Goal: Task Accomplishment & Management: Use online tool/utility

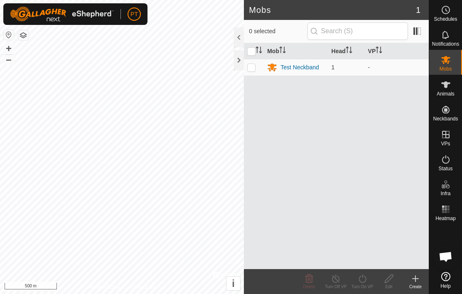
click at [417, 280] on icon at bounding box center [415, 279] width 10 height 10
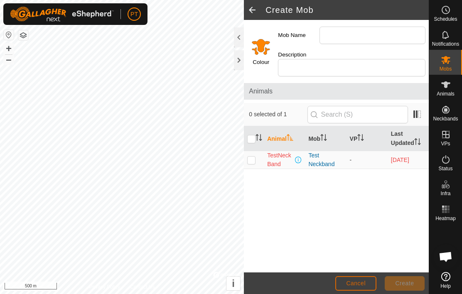
click at [360, 284] on span "Cancel" at bounding box center [356, 283] width 20 height 7
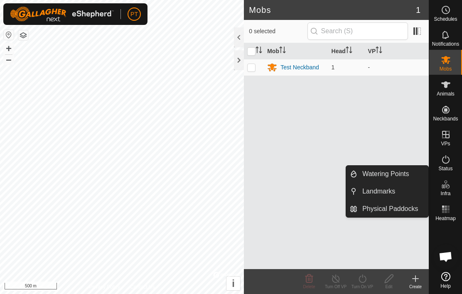
click at [403, 213] on span "Physical Paddocks" at bounding box center [390, 209] width 56 height 10
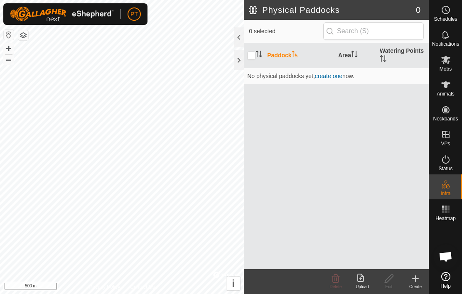
click at [331, 79] on span "create one" at bounding box center [328, 76] width 27 height 7
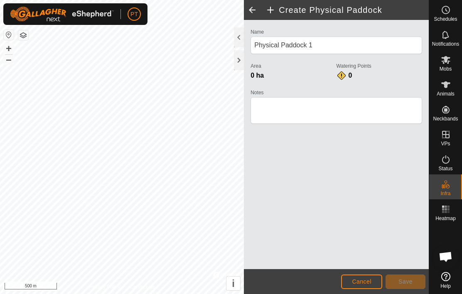
click at [274, 12] on h2 "Create Physical Paddock" at bounding box center [346, 10] width 163 height 10
click at [273, 12] on h2 "Create Physical Paddock" at bounding box center [346, 10] width 163 height 10
click at [365, 281] on span "Cancel" at bounding box center [362, 281] width 20 height 7
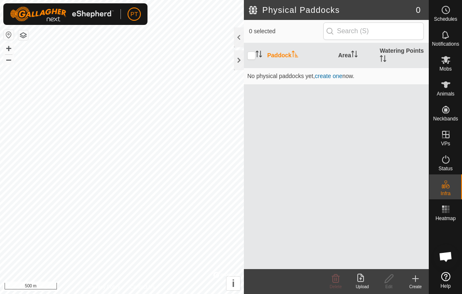
click at [360, 279] on icon at bounding box center [360, 278] width 7 height 8
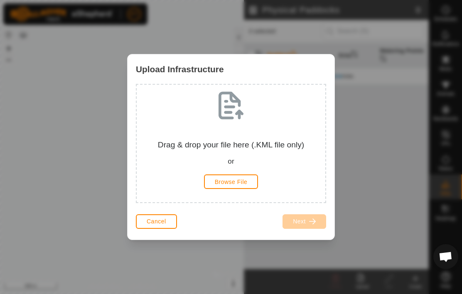
click at [239, 181] on span "Browse File" at bounding box center [231, 182] width 33 height 7
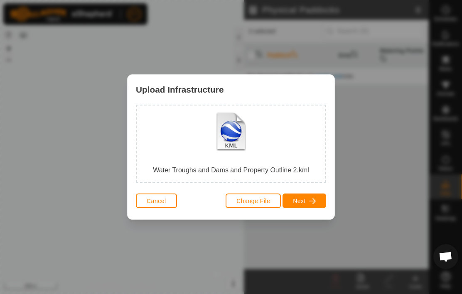
click at [311, 207] on button "Next" at bounding box center [304, 201] width 44 height 15
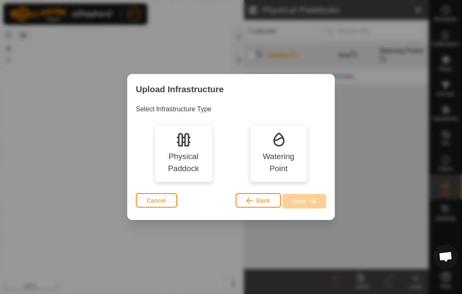
click at [185, 147] on img at bounding box center [183, 139] width 17 height 17
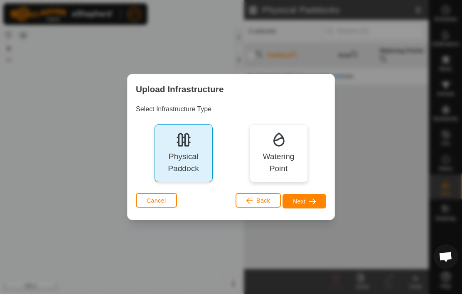
click at [306, 203] on button "Next" at bounding box center [304, 201] width 44 height 15
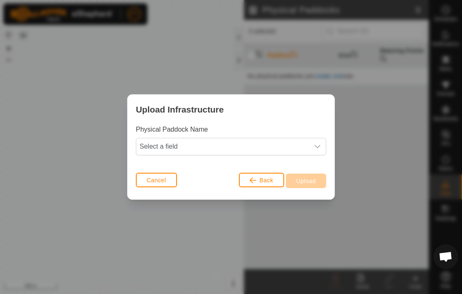
click at [320, 148] on icon "dropdown trigger" at bounding box center [317, 146] width 7 height 7
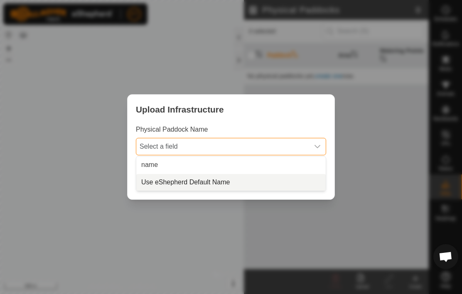
click at [206, 180] on span "Use eShepherd Default Name" at bounding box center [185, 182] width 88 height 10
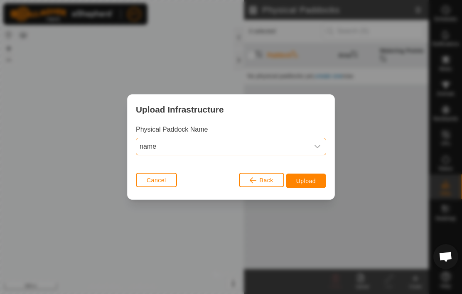
click at [311, 182] on span "Upload" at bounding box center [306, 181] width 20 height 7
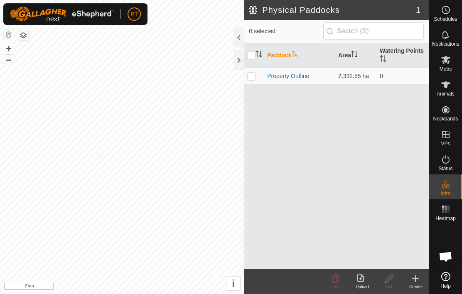
click at [362, 278] on icon at bounding box center [362, 279] width 10 height 10
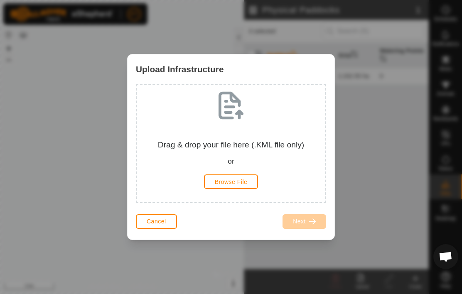
click at [237, 185] on span "Browse File" at bounding box center [231, 182] width 33 height 7
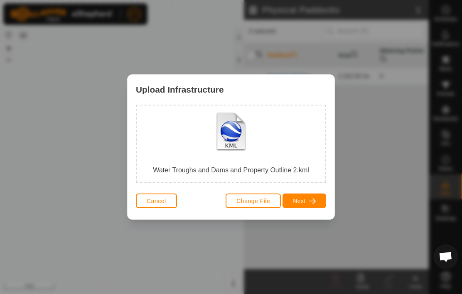
click at [309, 201] on span "button" at bounding box center [312, 201] width 7 height 7
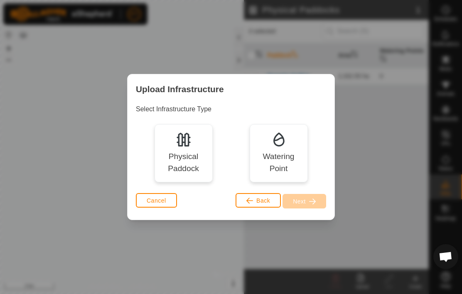
click at [280, 142] on img at bounding box center [278, 139] width 17 height 17
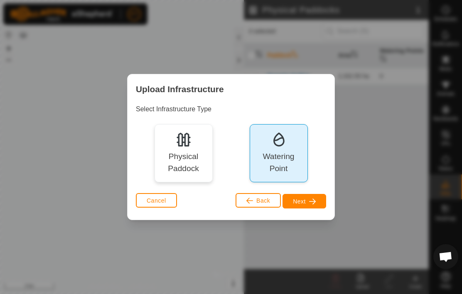
click at [312, 203] on span "button" at bounding box center [312, 201] width 7 height 7
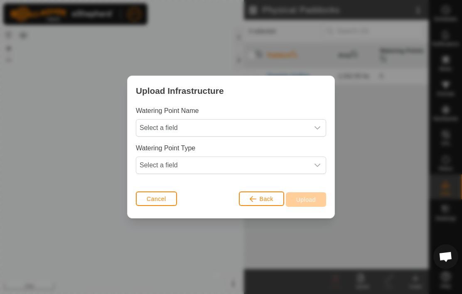
click at [319, 132] on div "dropdown trigger" at bounding box center [317, 128] width 17 height 17
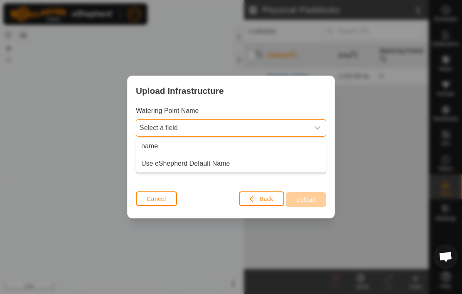
click at [316, 123] on div "dropdown trigger" at bounding box center [317, 128] width 17 height 17
click at [316, 136] on p-select "Select a field" at bounding box center [231, 127] width 190 height 17
click at [319, 132] on div "dropdown trigger" at bounding box center [317, 128] width 17 height 17
click at [319, 130] on icon "dropdown trigger" at bounding box center [317, 128] width 7 height 7
click at [216, 167] on span "Use eShepherd Default Name" at bounding box center [185, 164] width 88 height 10
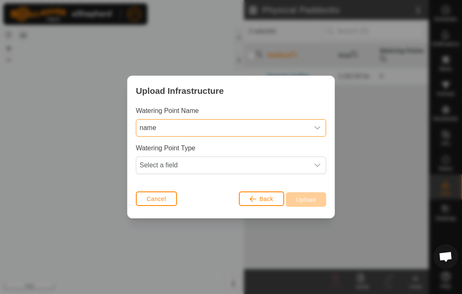
click at [319, 170] on div "dropdown trigger" at bounding box center [317, 165] width 17 height 17
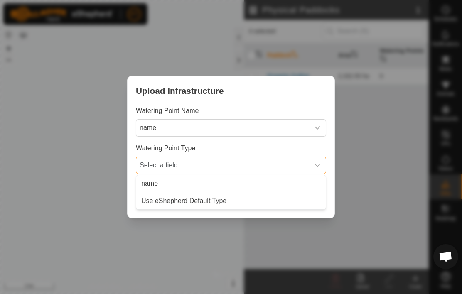
click at [218, 199] on span "Use eShepherd Default Type" at bounding box center [183, 201] width 85 height 10
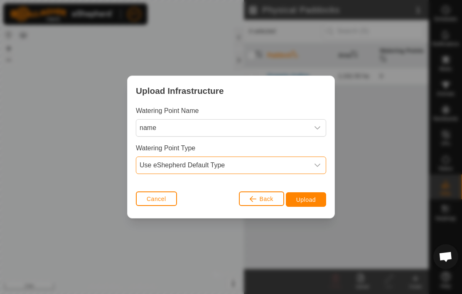
click at [313, 201] on span "Upload" at bounding box center [306, 199] width 20 height 7
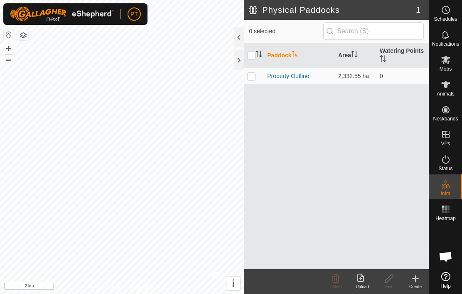
click at [430, 280] on link "Help" at bounding box center [445, 280] width 33 height 23
click at [387, 78] on td "0" at bounding box center [402, 76] width 52 height 17
click at [396, 12] on h2 "Physical Paddocks" at bounding box center [332, 10] width 167 height 10
click at [397, 6] on h2 "Physical Paddocks" at bounding box center [332, 10] width 167 height 10
click at [383, 77] on td "0" at bounding box center [402, 76] width 52 height 17
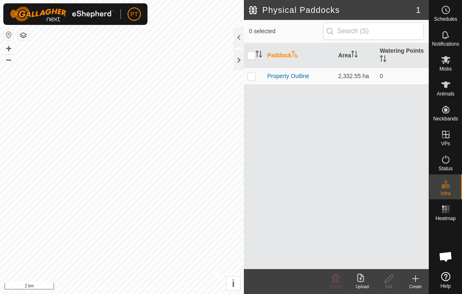
click at [392, 44] on th "Watering Points" at bounding box center [402, 55] width 52 height 25
click at [405, 57] on th "Watering Points" at bounding box center [402, 55] width 52 height 25
click at [409, 55] on th "Watering Points" at bounding box center [402, 55] width 52 height 25
click at [257, 78] on td at bounding box center [254, 76] width 20 height 17
checkbox input "true"
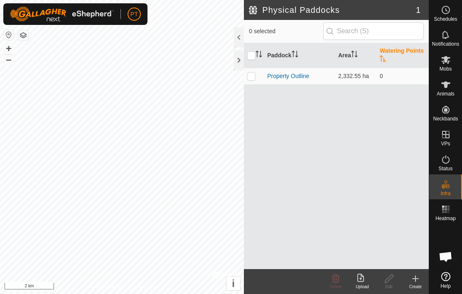
checkbox input "true"
click at [256, 80] on td at bounding box center [254, 76] width 20 height 17
checkbox input "false"
